Goal: Task Accomplishment & Management: Manage account settings

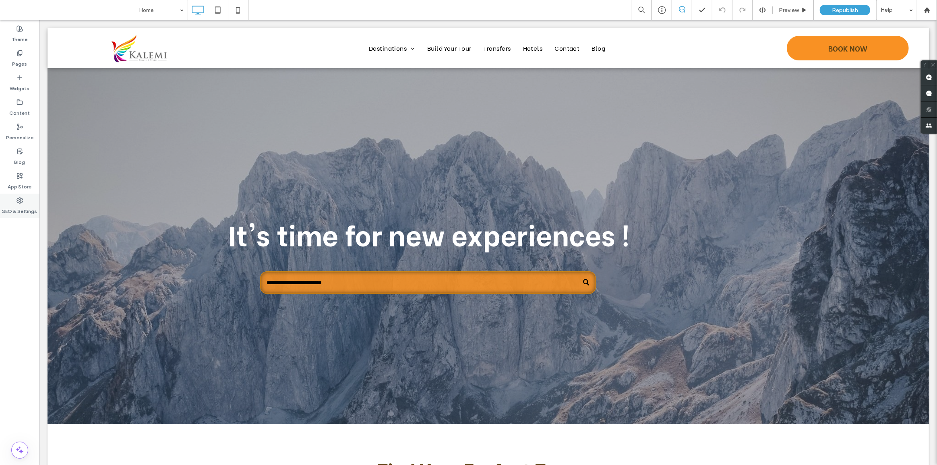
click at [16, 202] on div "SEO & Settings" at bounding box center [19, 206] width 39 height 25
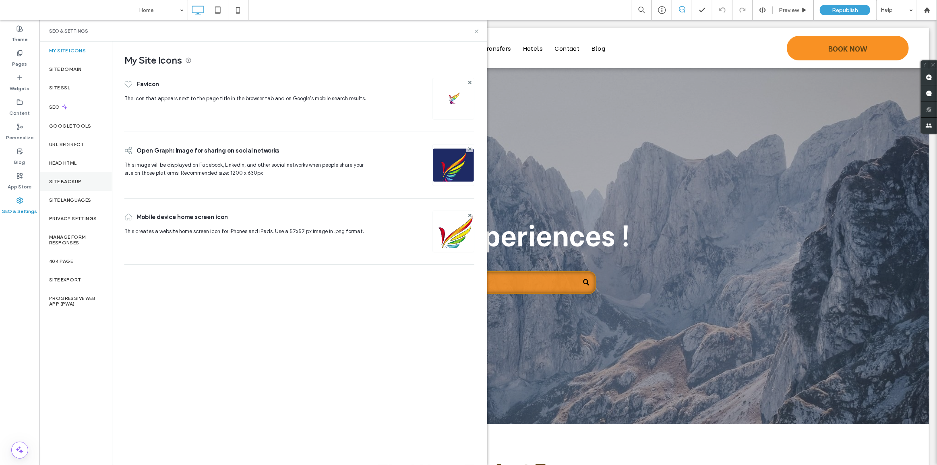
click at [77, 183] on label "Site Backup" at bounding box center [65, 182] width 32 height 6
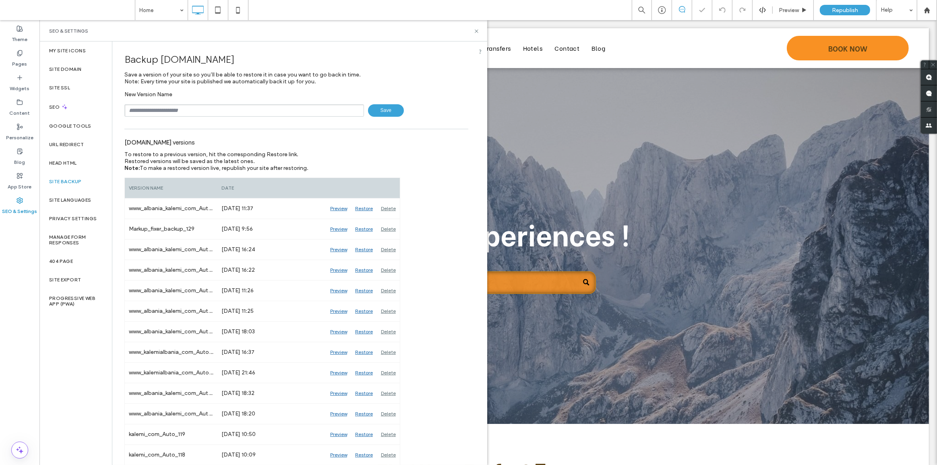
click at [170, 113] on input "text" at bounding box center [244, 110] width 240 height 12
click at [184, 109] on input "**********" at bounding box center [244, 110] width 240 height 12
click at [179, 110] on input "**********" at bounding box center [244, 110] width 240 height 12
click at [234, 106] on input "**********" at bounding box center [244, 110] width 240 height 12
type input "**********"
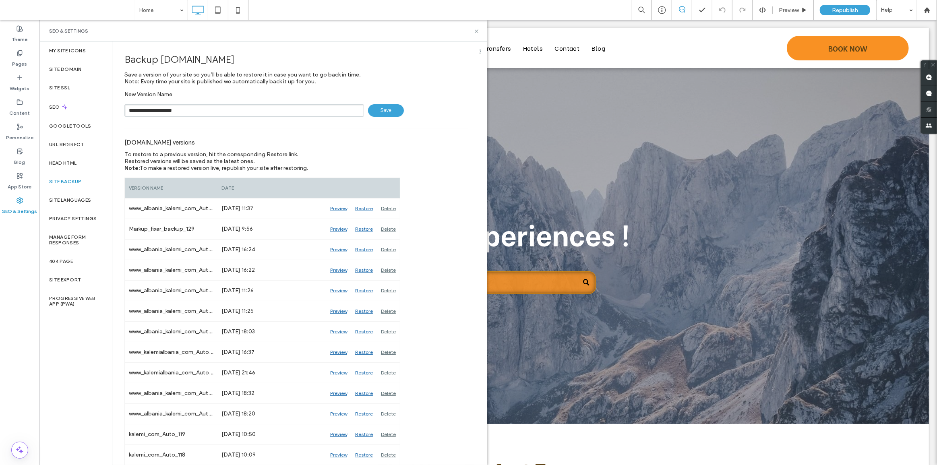
click at [380, 110] on span "Save" at bounding box center [386, 110] width 36 height 12
click at [31, 58] on div "Pages" at bounding box center [19, 58] width 39 height 25
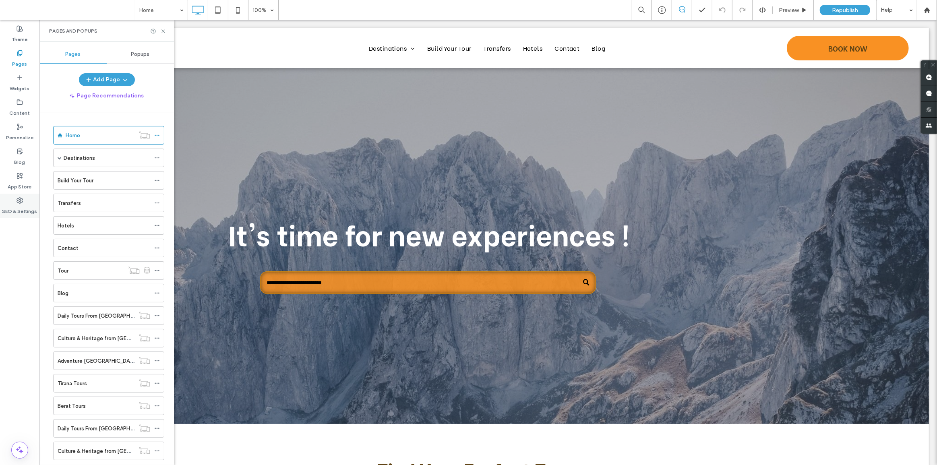
click at [19, 195] on div "SEO & Settings" at bounding box center [19, 206] width 39 height 25
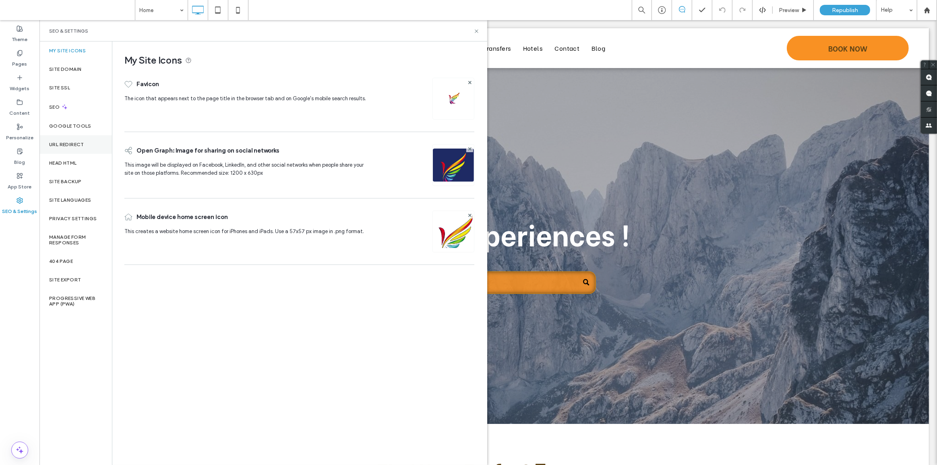
click at [75, 145] on label "URL Redirect" at bounding box center [66, 145] width 35 height 6
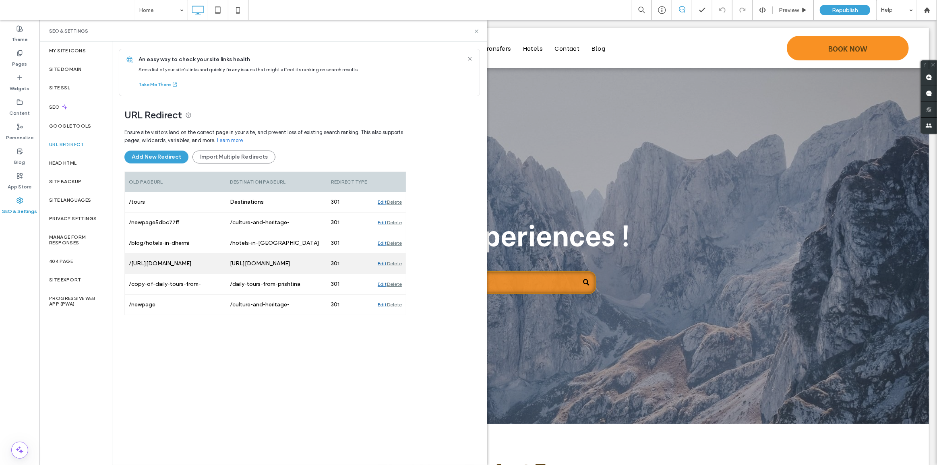
click at [379, 265] on div "Edit" at bounding box center [382, 264] width 9 height 20
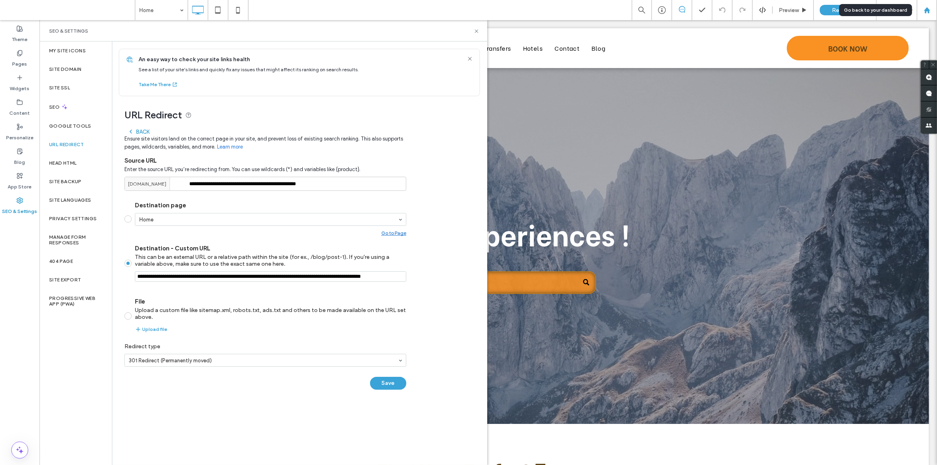
click at [926, 12] on use at bounding box center [927, 10] width 6 height 6
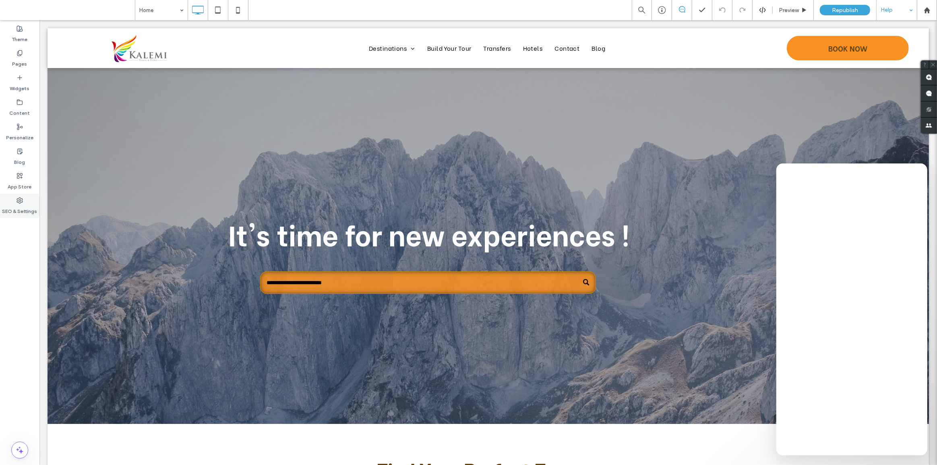
click at [28, 208] on label "SEO & Settings" at bounding box center [19, 209] width 35 height 11
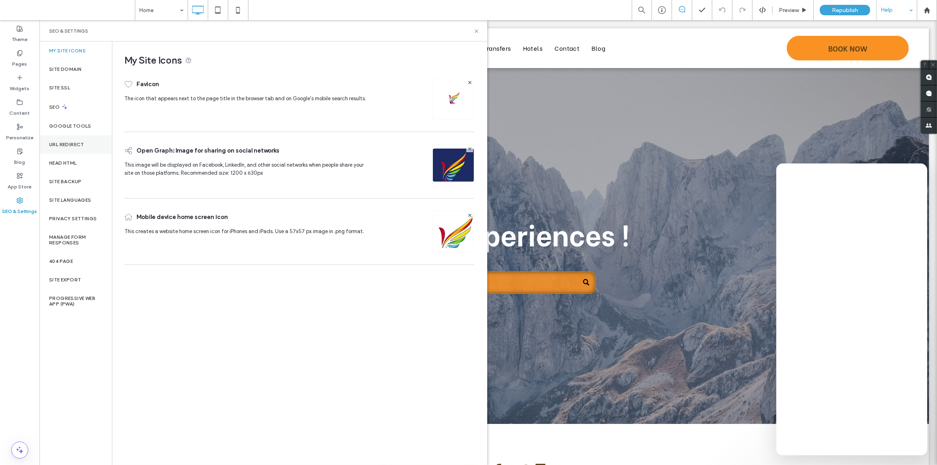
click at [75, 146] on label "URL Redirect" at bounding box center [66, 145] width 35 height 6
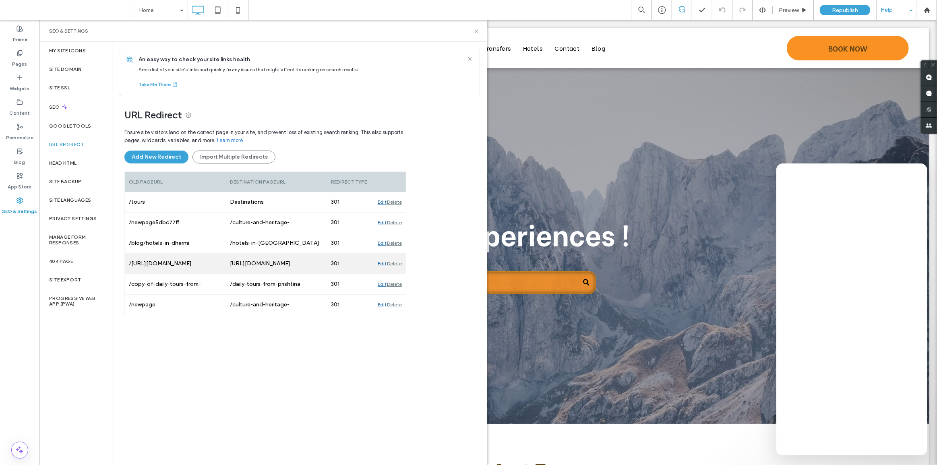
click at [381, 265] on div "Edit" at bounding box center [382, 264] width 9 height 20
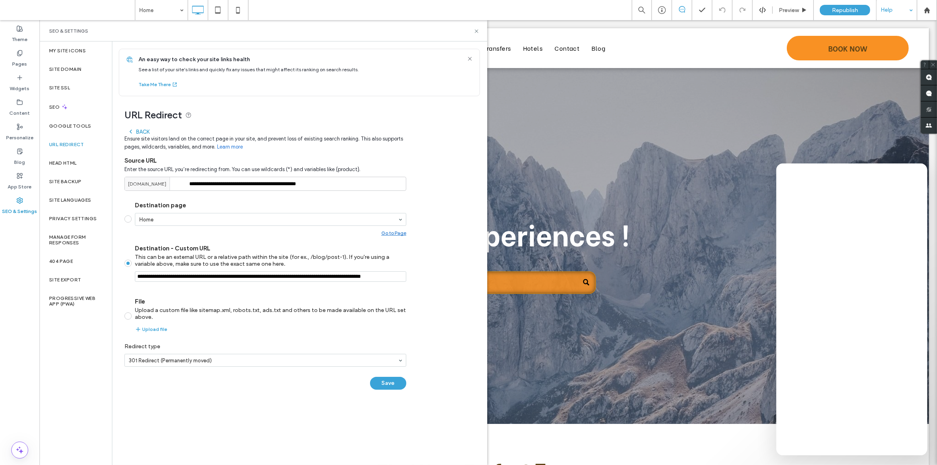
drag, startPoint x: 180, startPoint y: 185, endPoint x: 126, endPoint y: 184, distance: 53.2
click at [126, 184] on div "www.albania.kalemi.com" at bounding box center [147, 183] width 45 height 13
click at [129, 184] on span "www.albania.kalemi.com" at bounding box center [147, 183] width 38 height 7
drag, startPoint x: 128, startPoint y: 184, endPoint x: 180, endPoint y: 185, distance: 52.0
click at [166, 185] on span "www.albania.kalemi.com" at bounding box center [147, 183] width 38 height 7
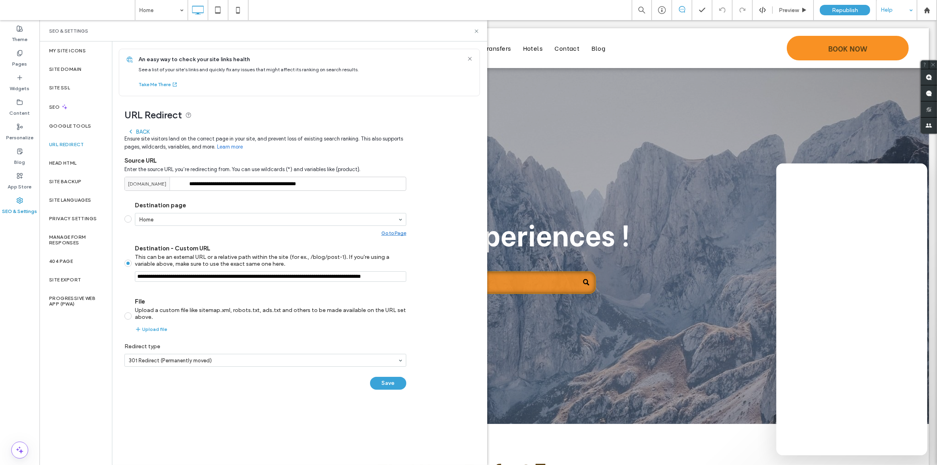
click at [137, 130] on div "Back" at bounding box center [139, 131] width 22 height 6
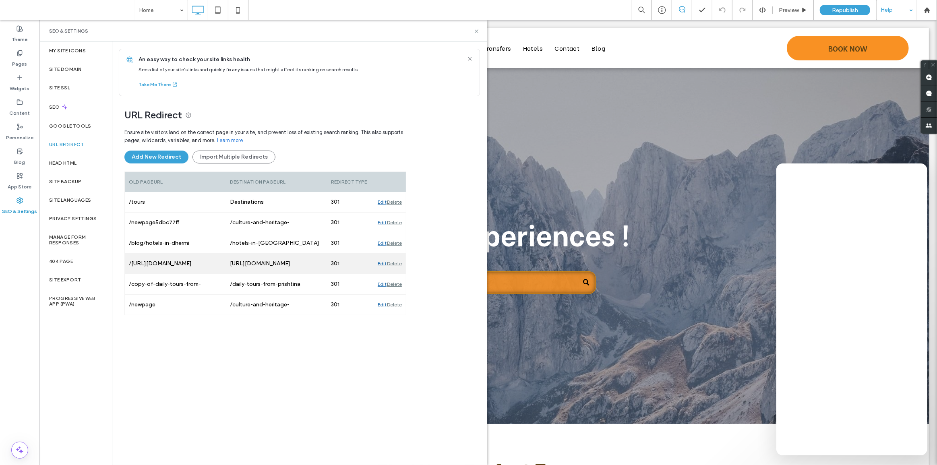
click at [378, 265] on div "Edit" at bounding box center [382, 264] width 9 height 20
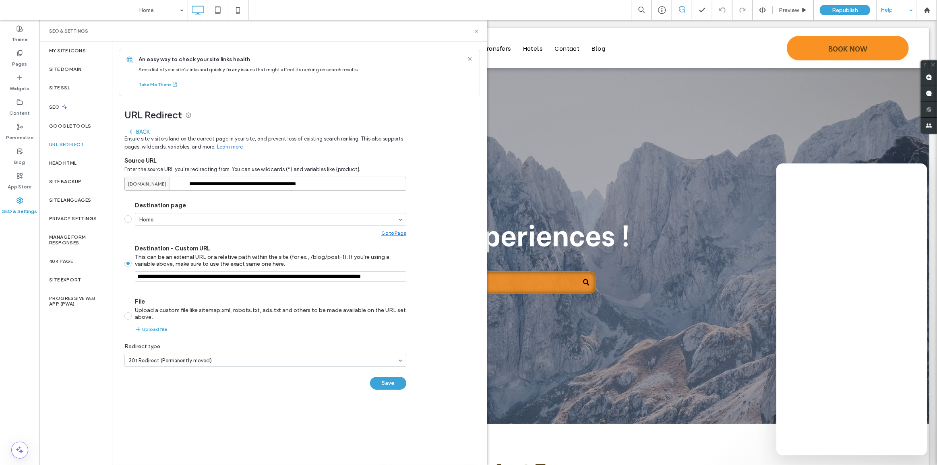
drag, startPoint x: 329, startPoint y: 184, endPoint x: 181, endPoint y: 183, distance: 148.2
click at [181, 183] on div "**********" at bounding box center [265, 184] width 282 height 14
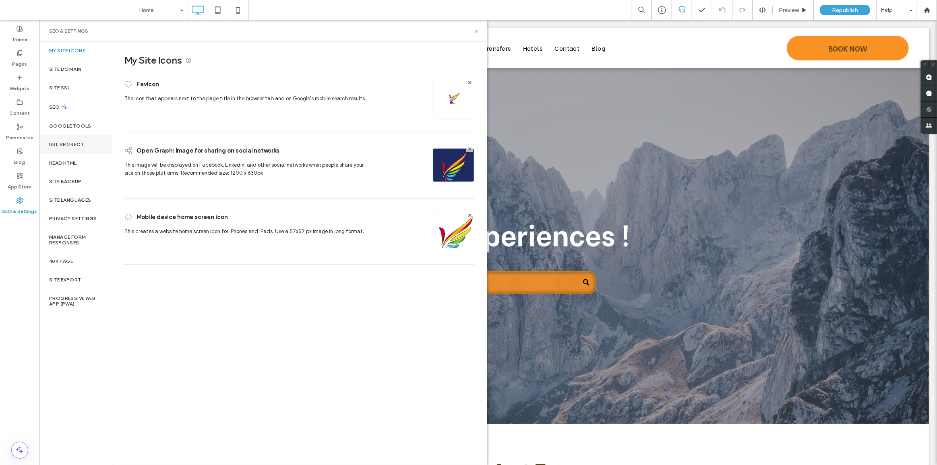
click at [75, 143] on label "URL Redirect" at bounding box center [66, 145] width 35 height 6
